Goal: Task Accomplishment & Management: Complete application form

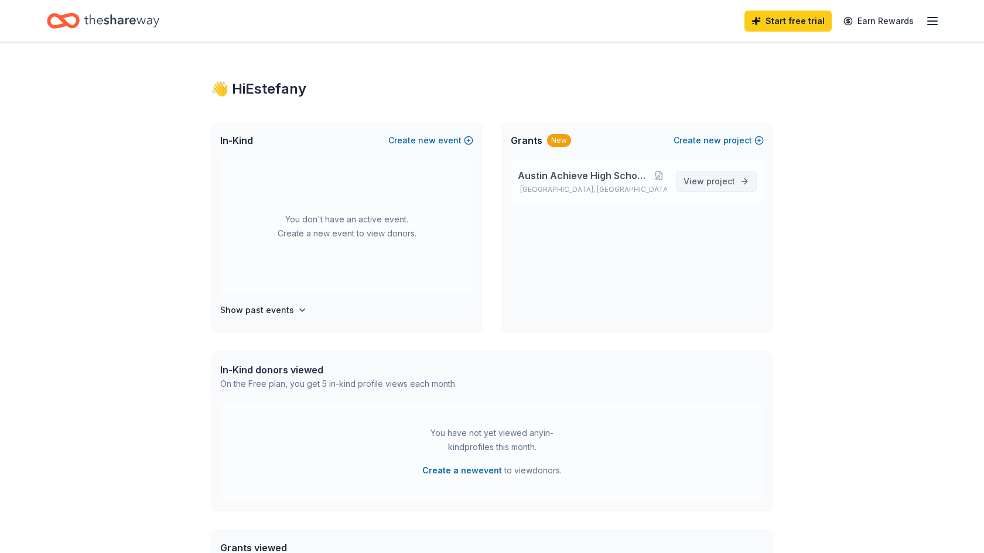
click at [730, 186] on span "project" at bounding box center [720, 181] width 29 height 10
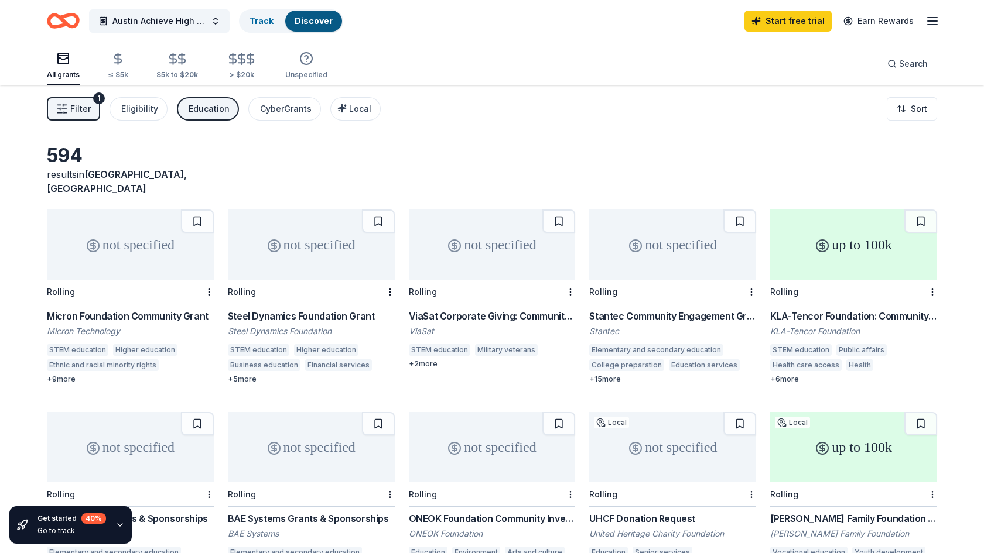
click at [86, 117] on button "Filter 1" at bounding box center [73, 108] width 53 height 23
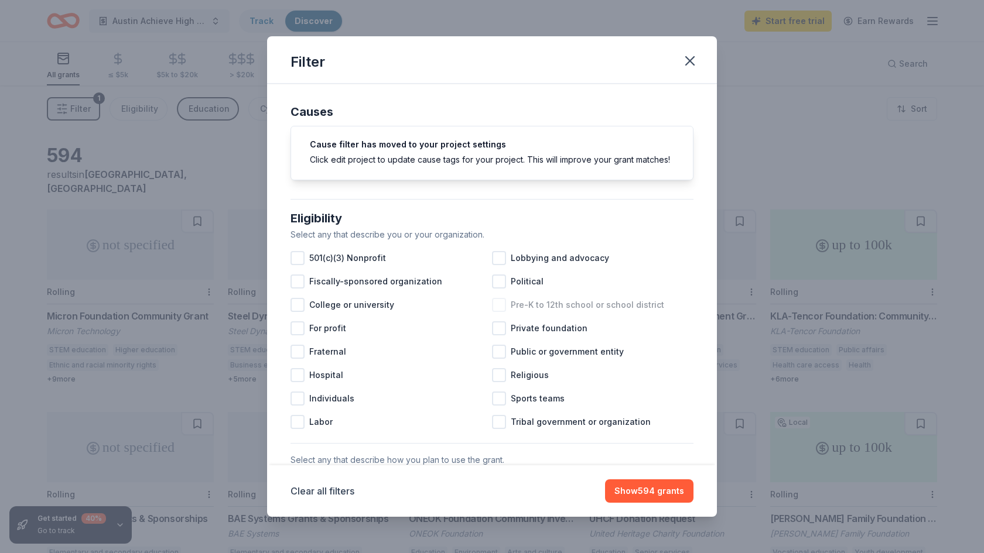
click at [529, 309] on span "Pre-K to 12th school or school district" at bounding box center [587, 305] width 153 height 14
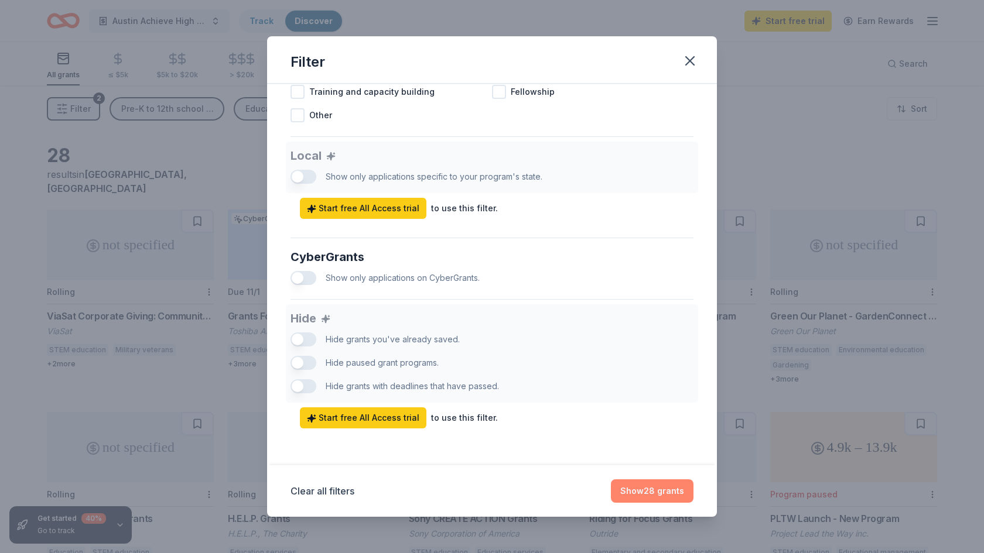
scroll to position [612, 0]
click at [668, 493] on button "Show 28 grants" at bounding box center [652, 491] width 83 height 23
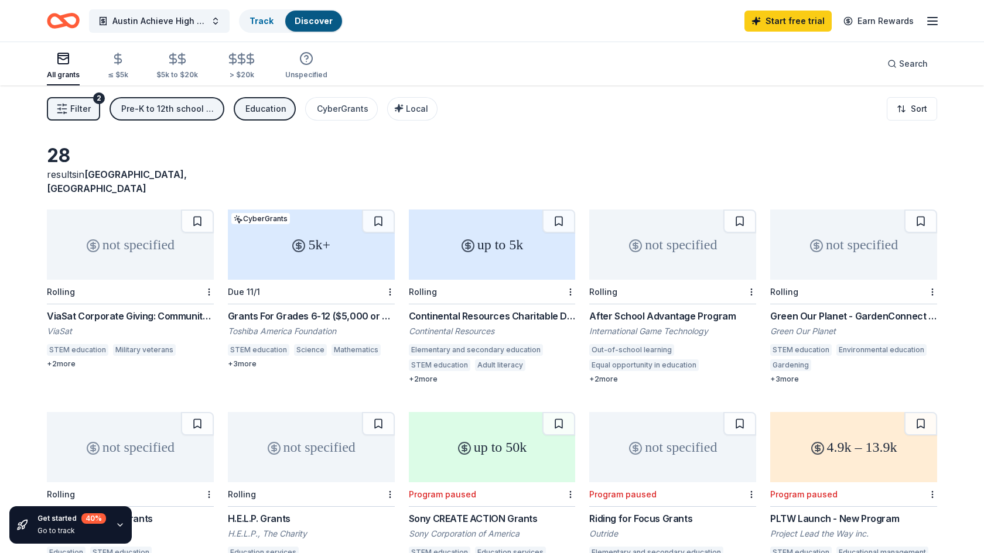
scroll to position [0, 0]
click at [121, 255] on div "not specified" at bounding box center [130, 245] width 167 height 70
click at [651, 240] on div "not specified" at bounding box center [672, 245] width 167 height 70
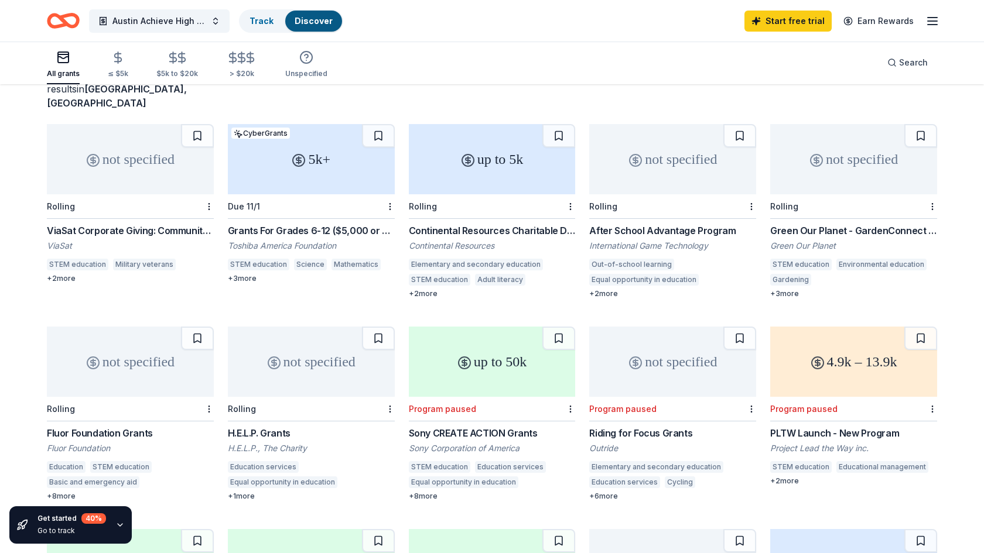
scroll to position [86, 0]
click at [285, 343] on div "not specified" at bounding box center [311, 361] width 167 height 70
click at [60, 70] on div "All grants" at bounding box center [63, 73] width 33 height 9
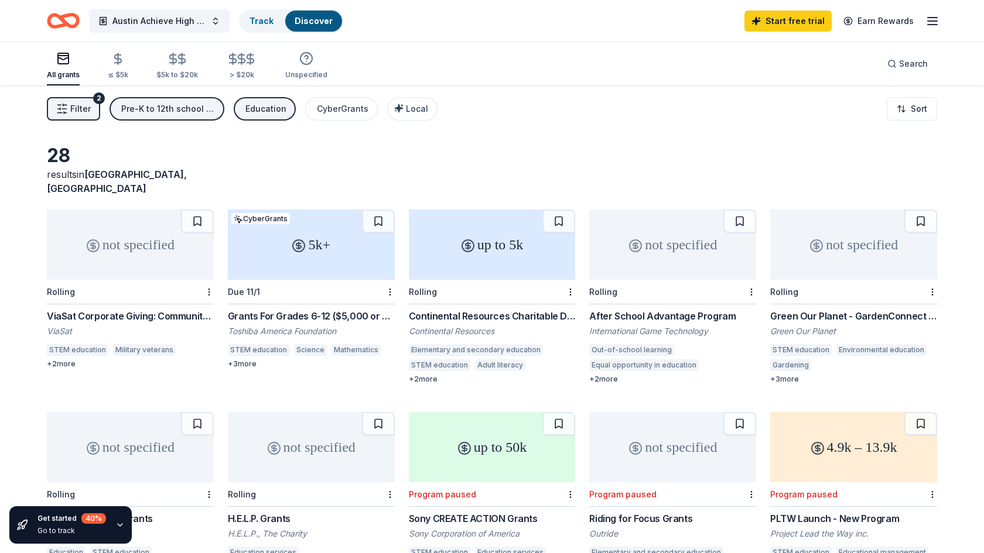
scroll to position [0, 0]
click at [84, 112] on span "Filter" at bounding box center [80, 109] width 20 height 14
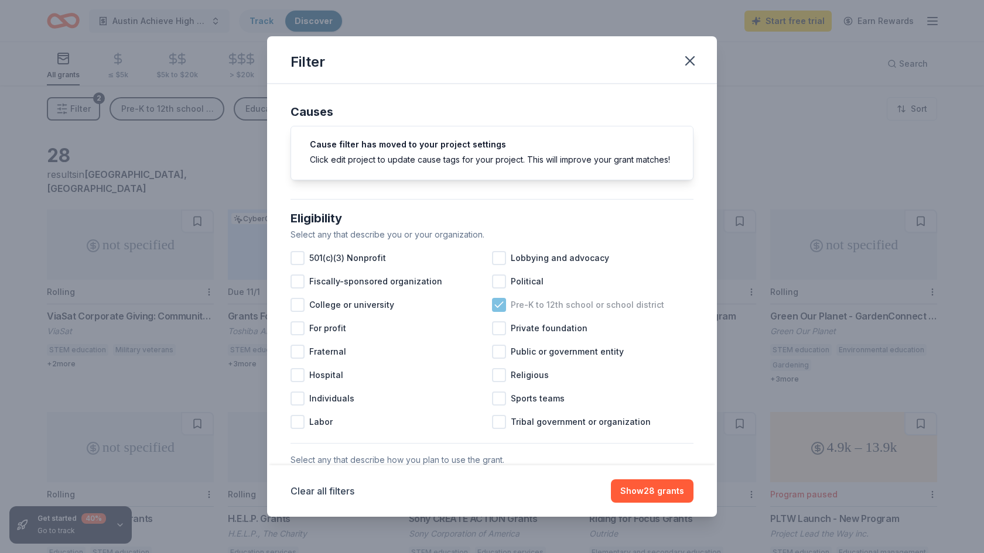
click at [498, 306] on icon at bounding box center [499, 304] width 8 height 5
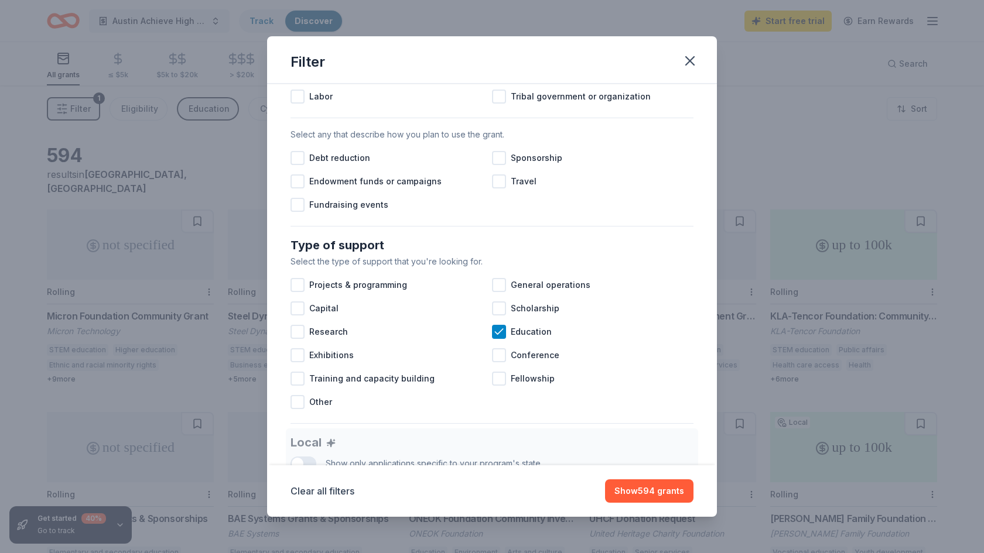
scroll to position [331, 0]
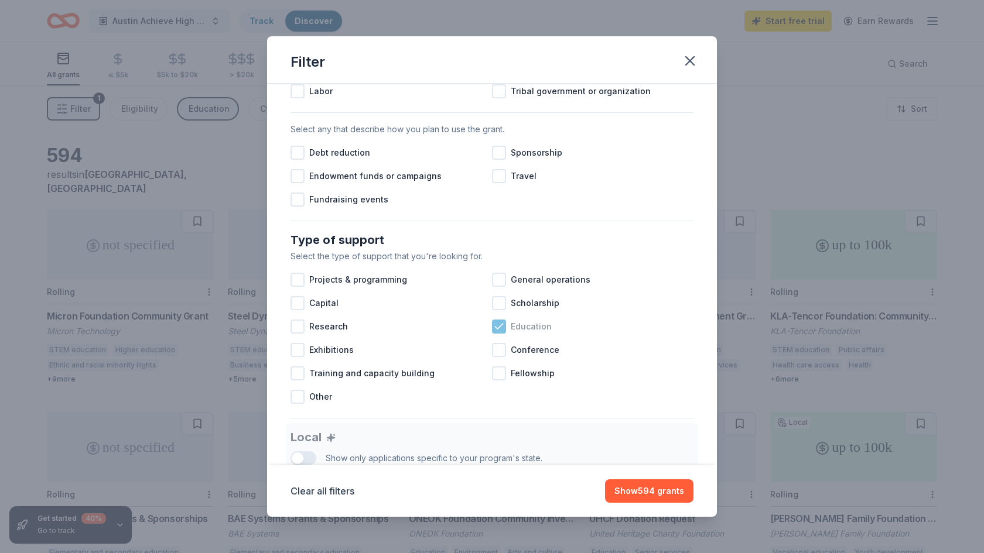
click at [501, 326] on icon at bounding box center [499, 326] width 8 height 5
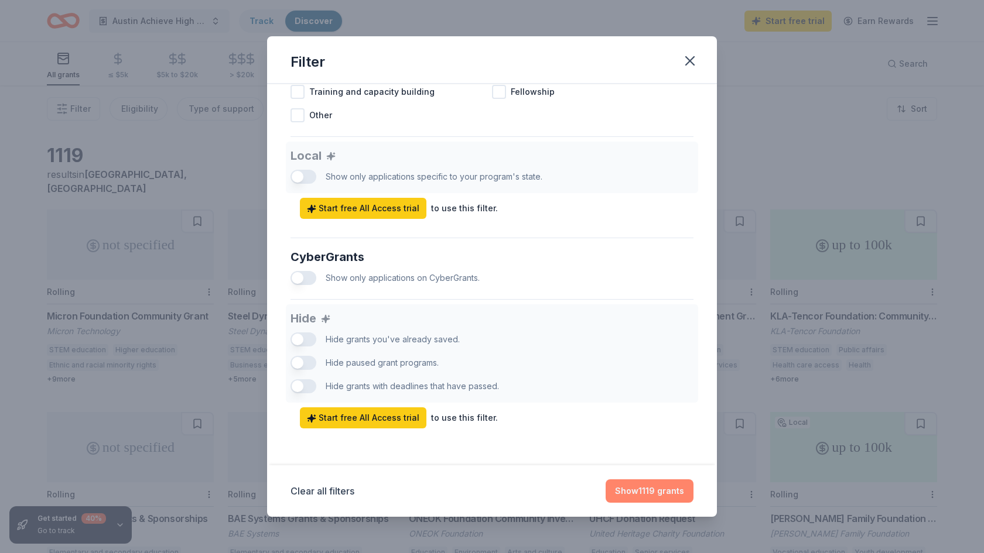
scroll to position [612, 0]
click at [631, 498] on button "Show 1119 grants" at bounding box center [649, 491] width 88 height 23
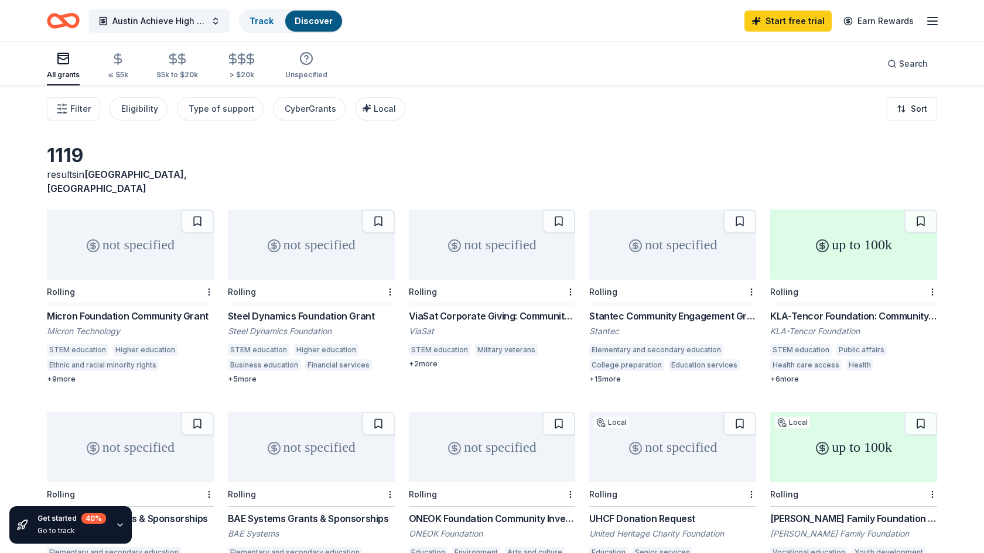
scroll to position [0, 0]
click at [693, 244] on div "not specified" at bounding box center [672, 245] width 167 height 70
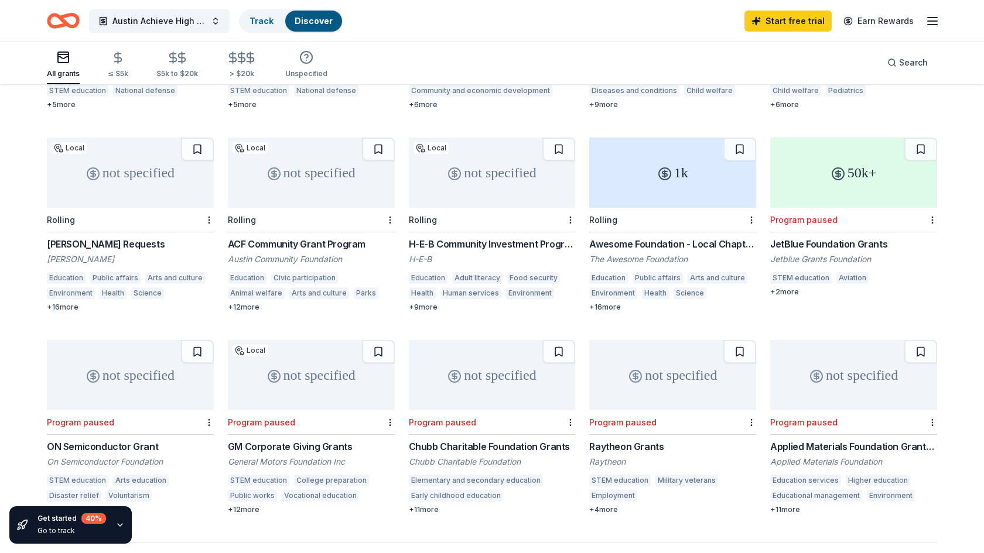
scroll to position [479, 0]
click at [300, 153] on div "not specified" at bounding box center [311, 171] width 167 height 70
click at [482, 151] on div "not specified" at bounding box center [492, 171] width 167 height 70
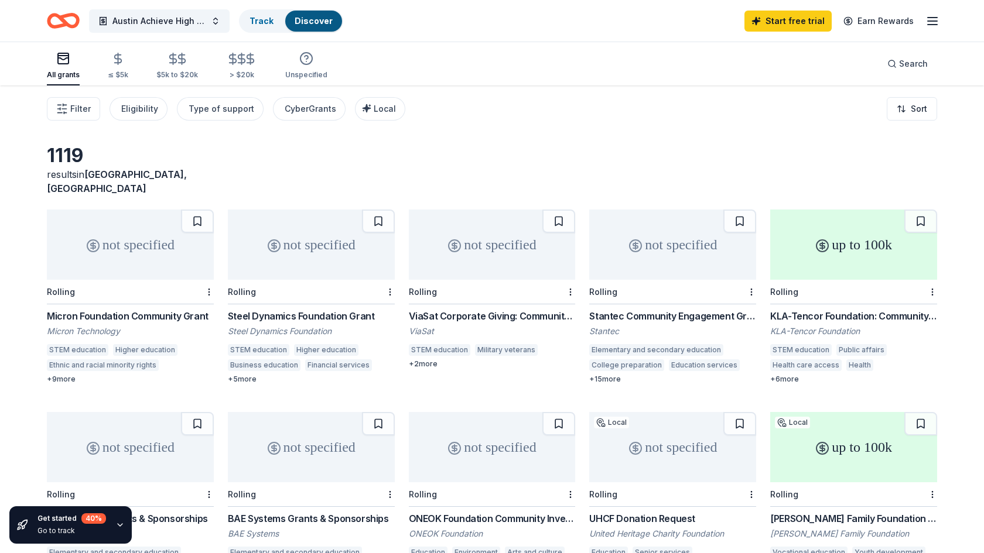
scroll to position [0, 0]
click at [66, 22] on icon "Home" at bounding box center [69, 21] width 18 height 12
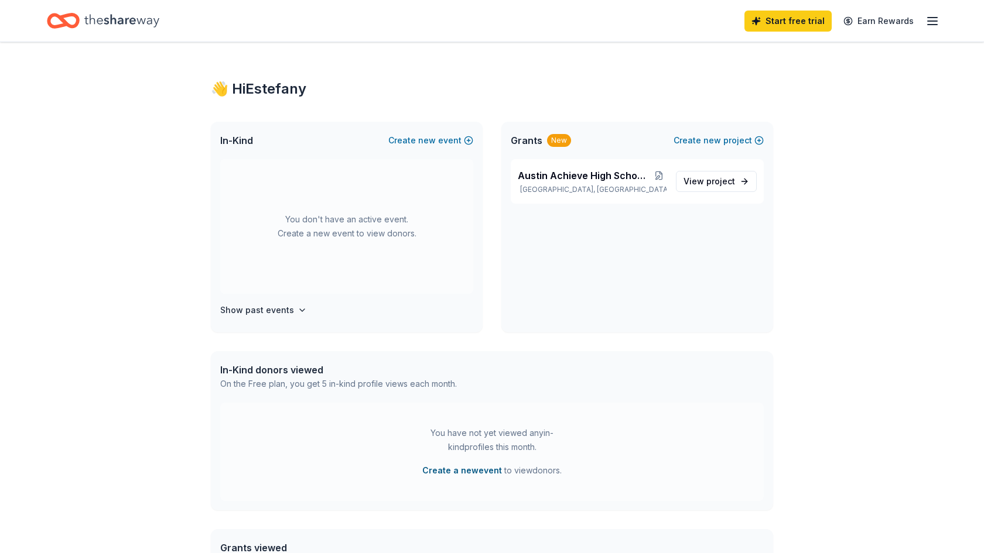
click at [467, 470] on button "Create a new event" at bounding box center [462, 471] width 80 height 14
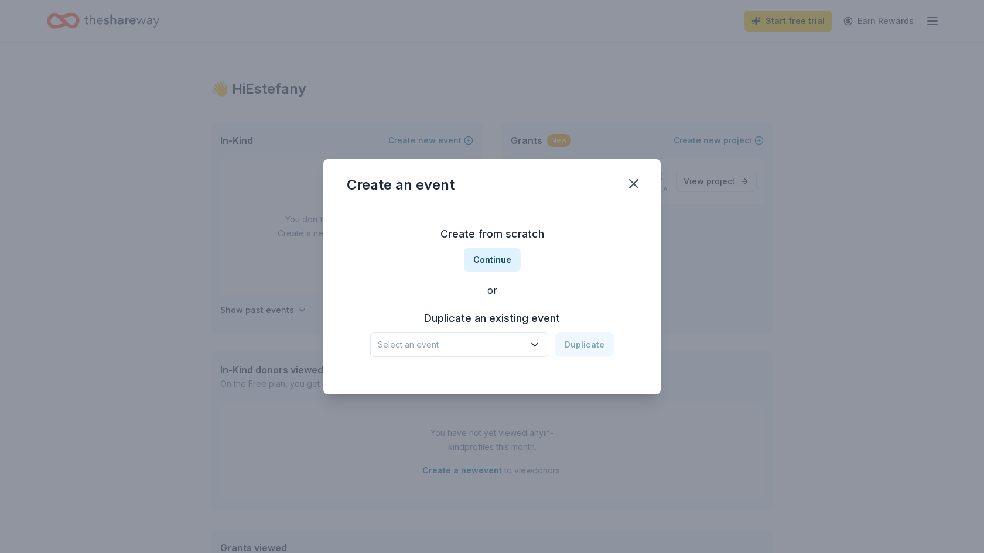
click at [467, 350] on span "Select an event" at bounding box center [451, 345] width 146 height 14
click at [458, 375] on div "Spring Break Send-Off" at bounding box center [438, 376] width 112 height 14
click at [588, 336] on button "Duplicate" at bounding box center [584, 345] width 59 height 25
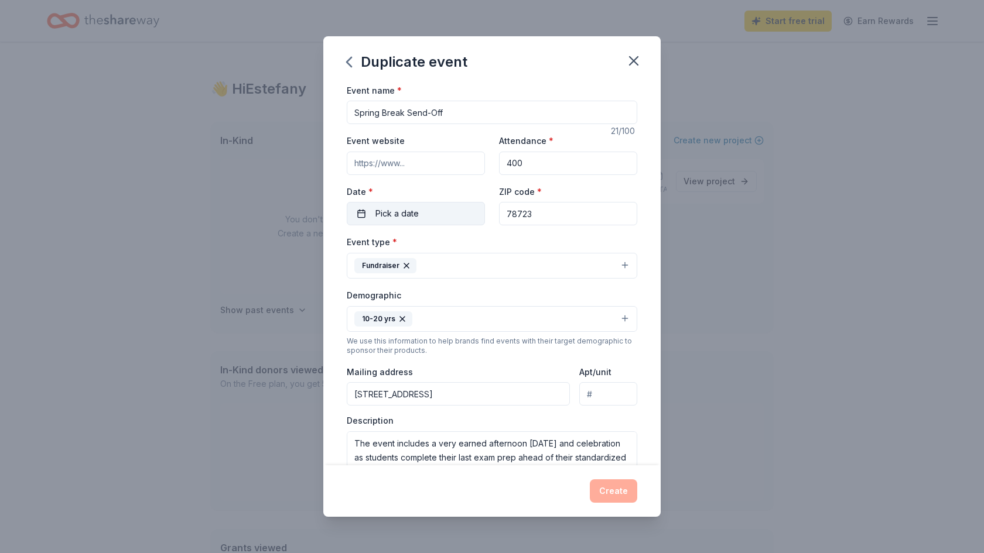
click at [442, 210] on button "Pick a date" at bounding box center [416, 213] width 138 height 23
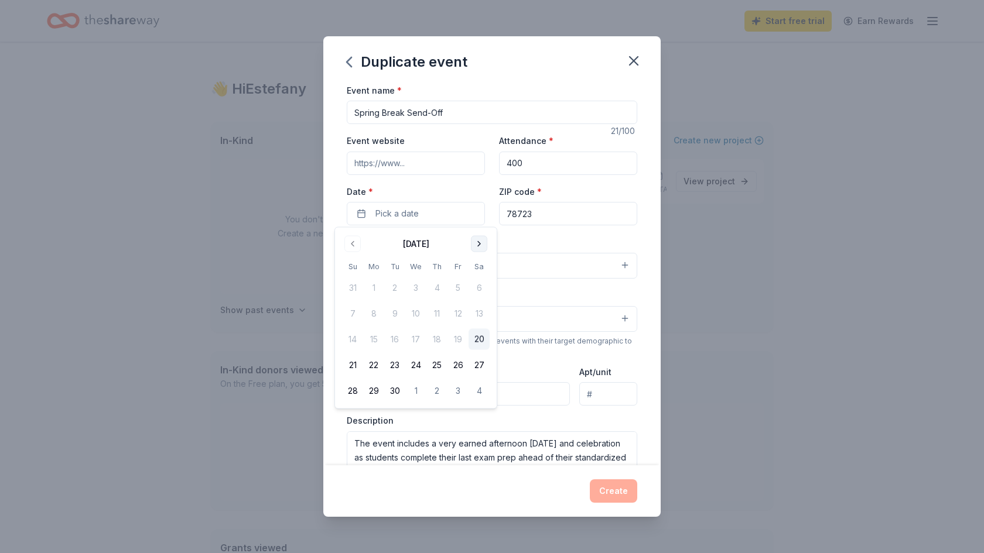
click at [478, 241] on button "Go to next month" at bounding box center [479, 244] width 16 height 16
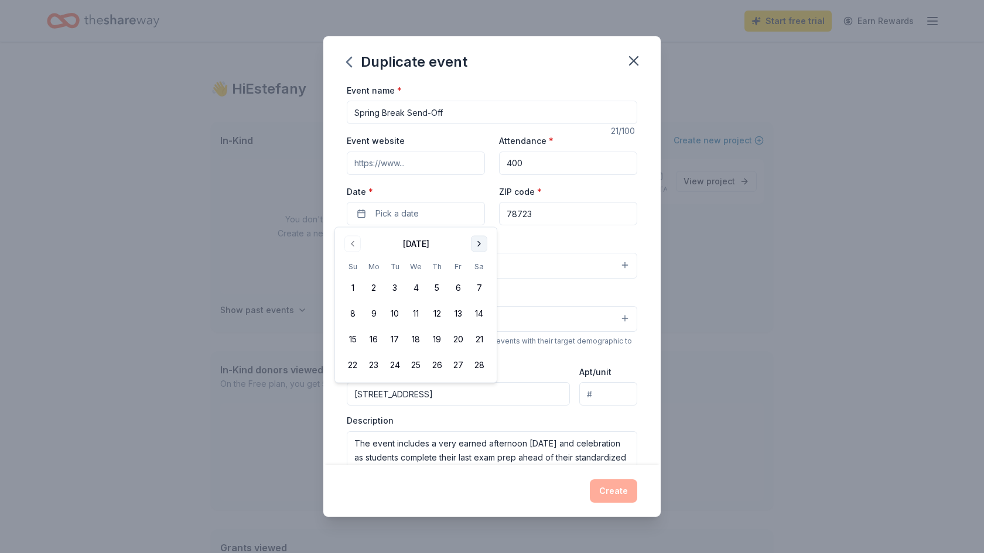
click at [478, 241] on button "Go to next month" at bounding box center [479, 244] width 16 height 16
click at [458, 338] on button "20" at bounding box center [457, 339] width 21 height 21
click at [553, 235] on div "Event type * Fundraiser" at bounding box center [492, 257] width 290 height 44
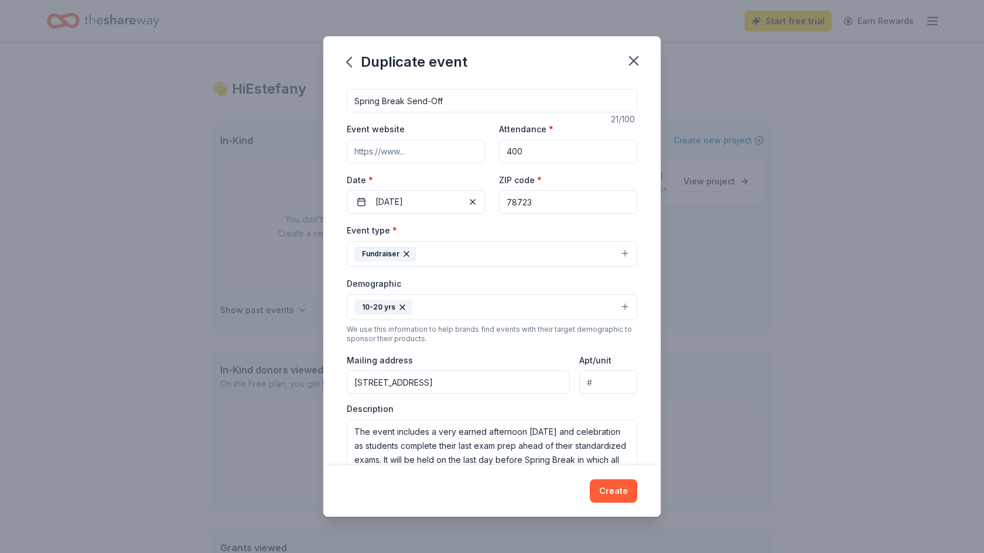
scroll to position [14, 0]
drag, startPoint x: 539, startPoint y: 145, endPoint x: 478, endPoint y: 145, distance: 60.3
click at [478, 145] on div "Event website Attendance * 400 Date * 03/20/2026 ZIP code * 78723" at bounding box center [492, 165] width 290 height 92
type input "700"
click at [559, 174] on div "ZIP code * 78723" at bounding box center [568, 191] width 138 height 42
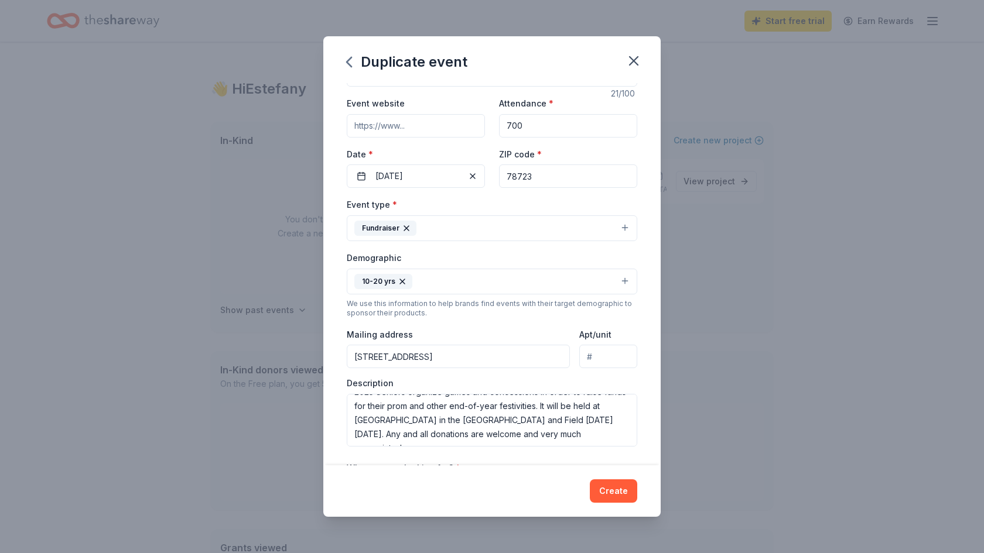
scroll to position [25, 0]
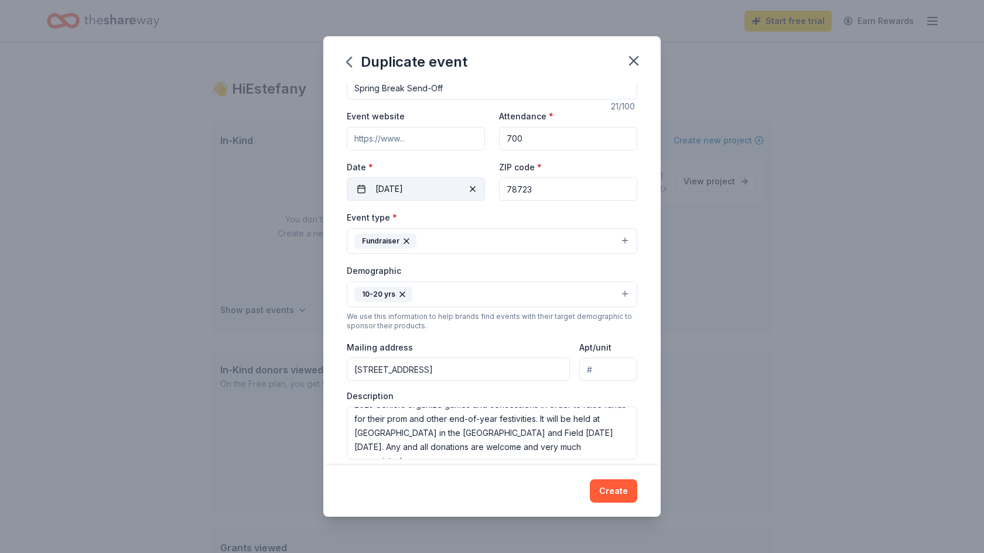
click at [473, 187] on span "button" at bounding box center [473, 189] width 14 height 14
click at [445, 184] on button "Pick a date" at bounding box center [416, 188] width 138 height 23
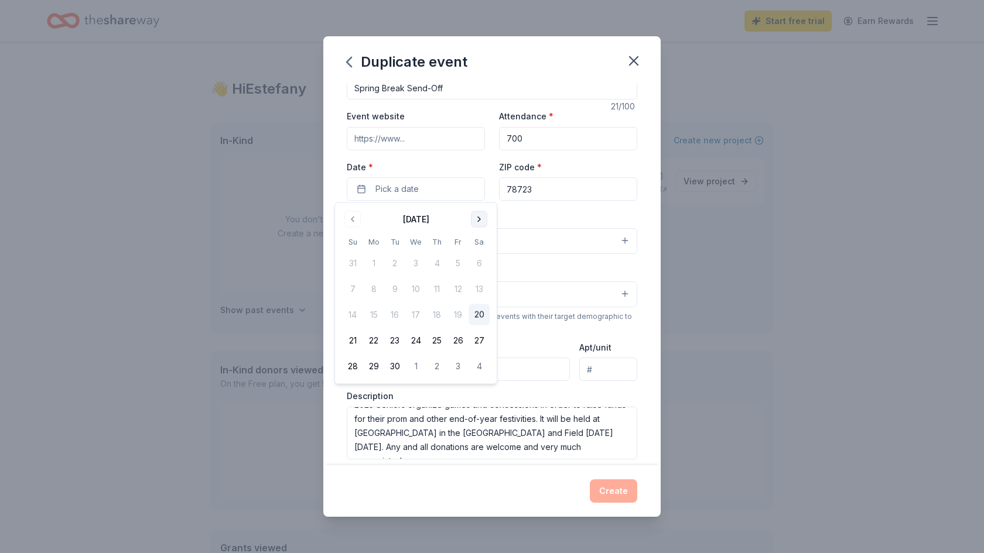
click at [485, 217] on button "Go to next month" at bounding box center [479, 219] width 16 height 16
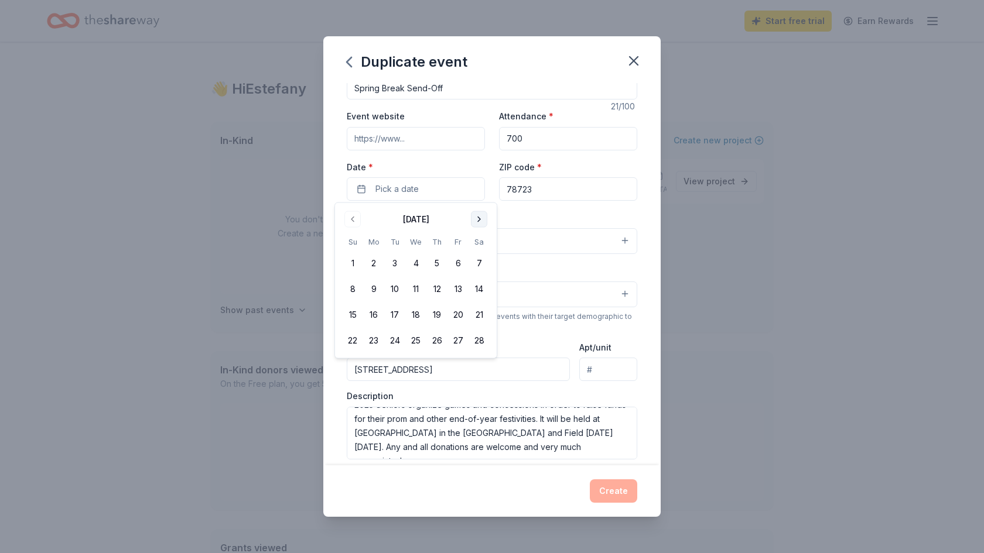
click at [485, 217] on button "Go to next month" at bounding box center [479, 219] width 16 height 16
click at [461, 293] on button "13" at bounding box center [457, 289] width 21 height 21
click at [528, 218] on div "Event type * Fundraiser" at bounding box center [492, 232] width 290 height 44
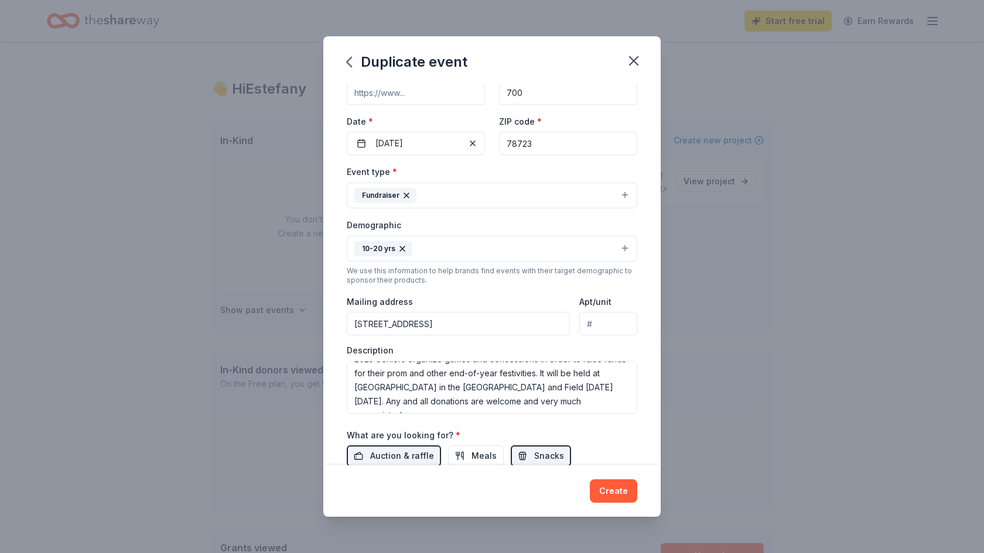
scroll to position [59, 0]
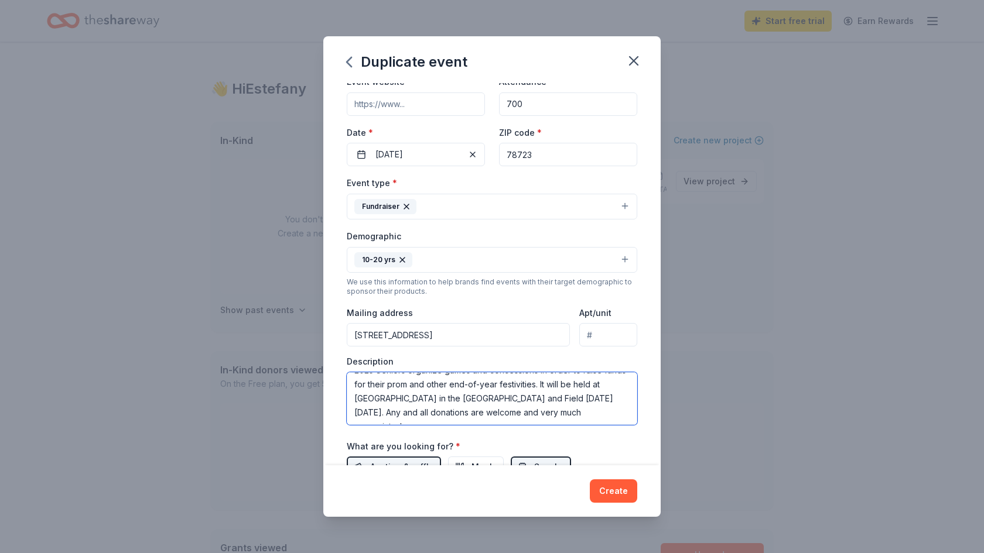
click at [593, 393] on textarea "The event includes a very earned afternoon field-day and celebration as student…" at bounding box center [492, 398] width 290 height 53
type textarea "The event includes a very earned afternoon field-day and celebration as student…"
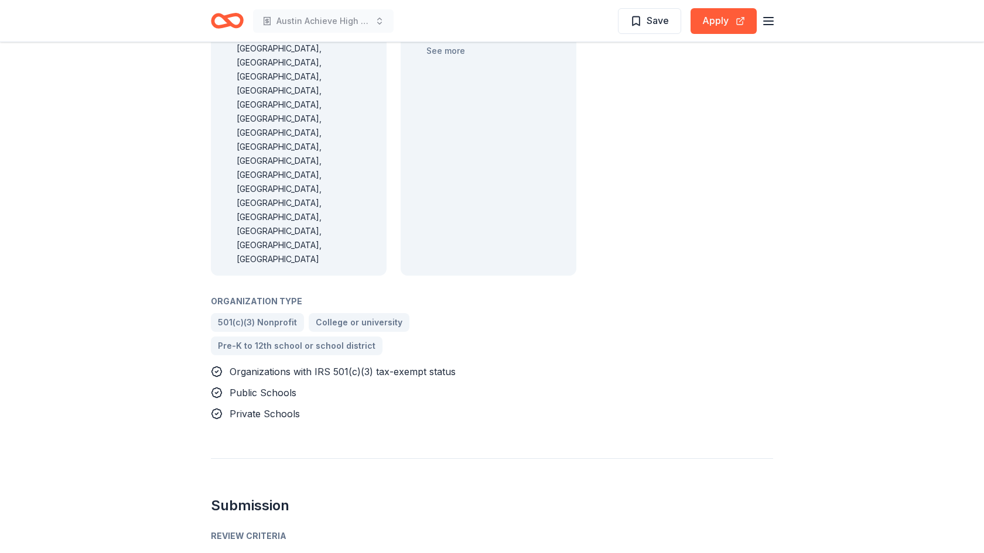
scroll to position [655, 0]
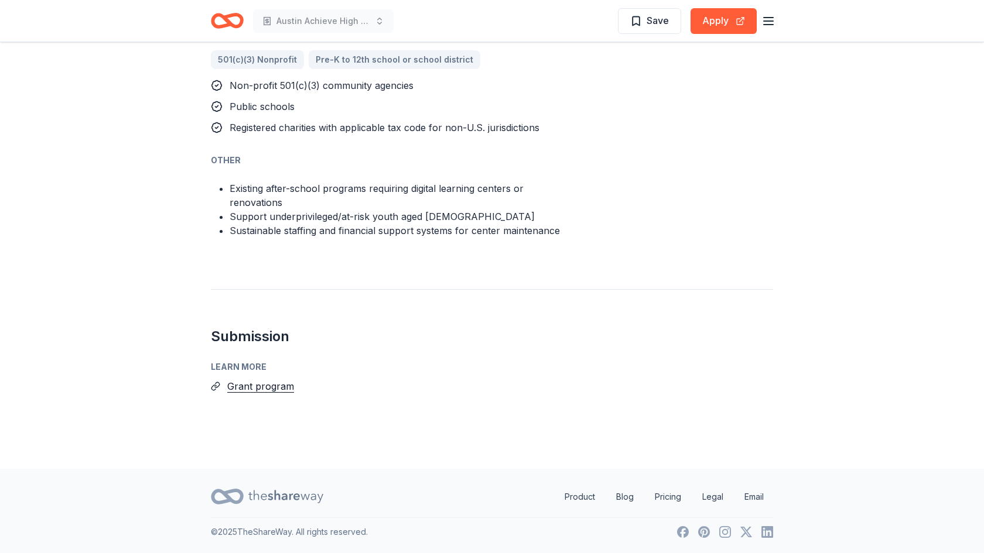
scroll to position [721, 0]
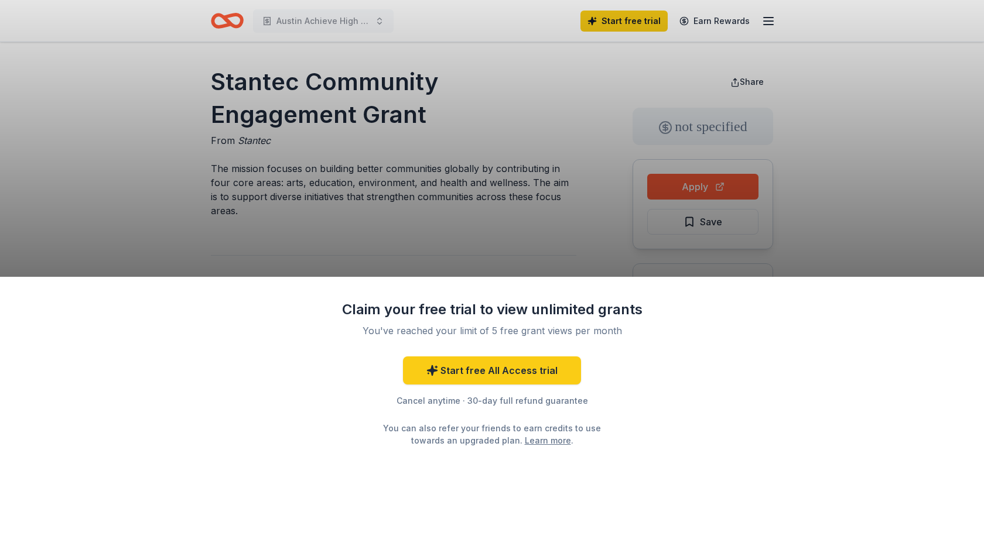
click at [494, 247] on div "Claim your free trial to view unlimited grants You've reached your limit of 5 f…" at bounding box center [492, 276] width 984 height 553
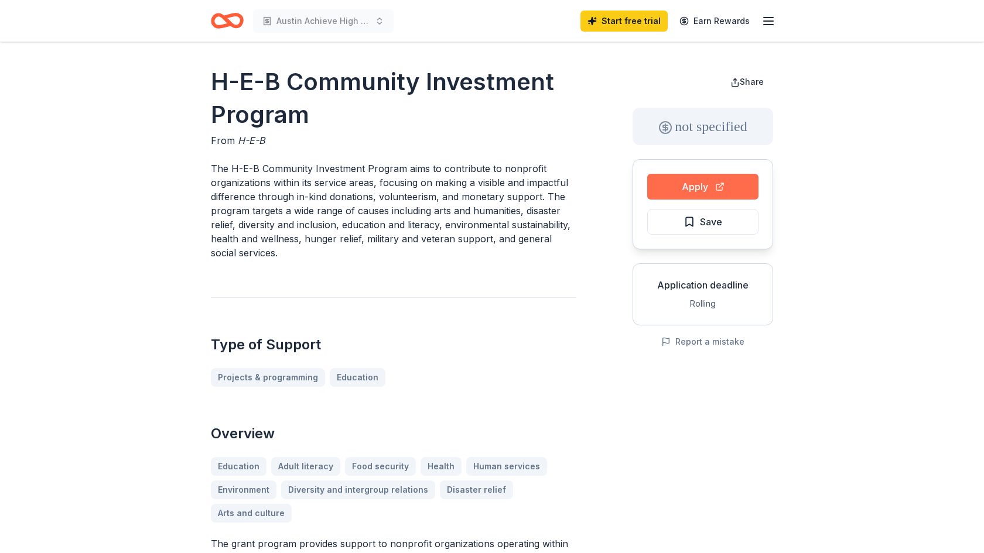
click at [688, 174] on button "Apply" at bounding box center [702, 187] width 111 height 26
